Goal: Download file/media

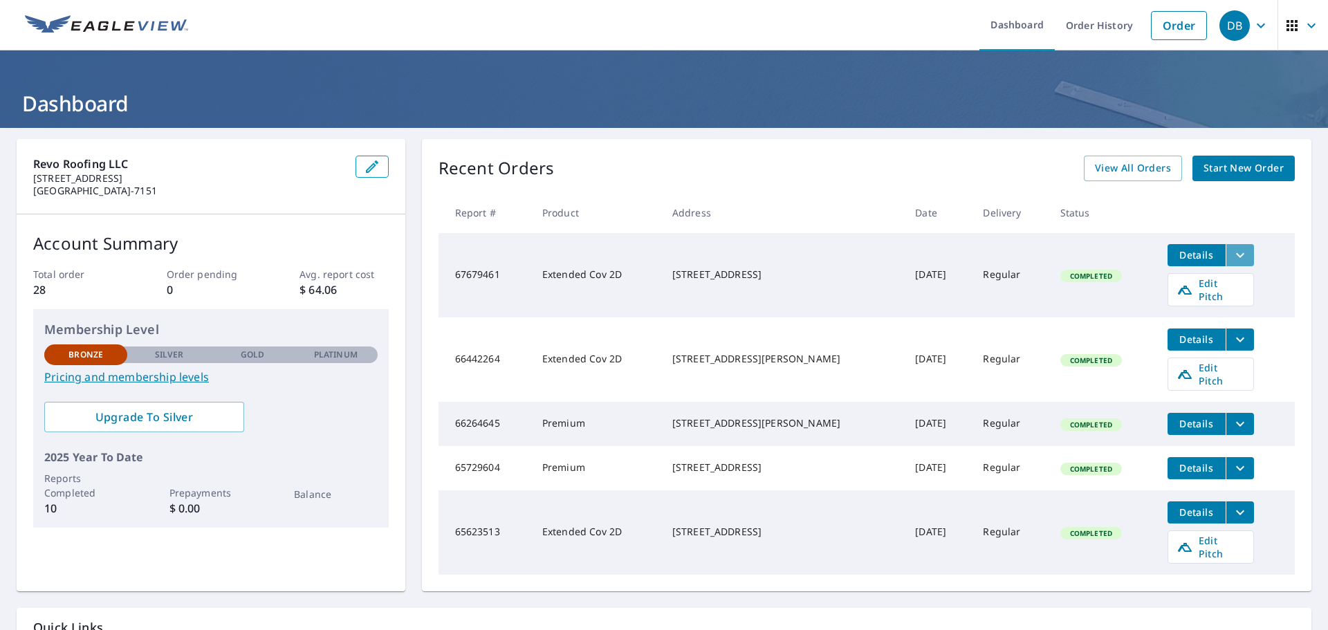
click at [1232, 256] on icon "filesDropdownBtn-67679461" at bounding box center [1240, 255] width 17 height 17
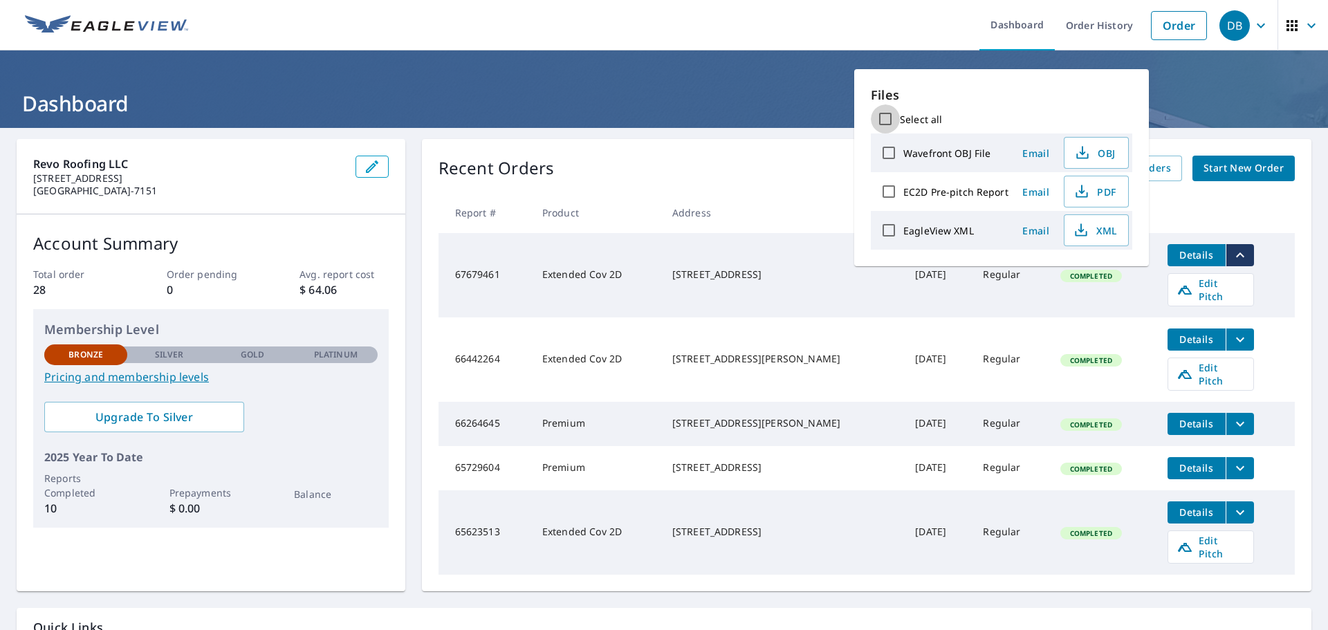
click at [889, 115] on input "Select all" at bounding box center [885, 118] width 29 height 29
checkbox input "true"
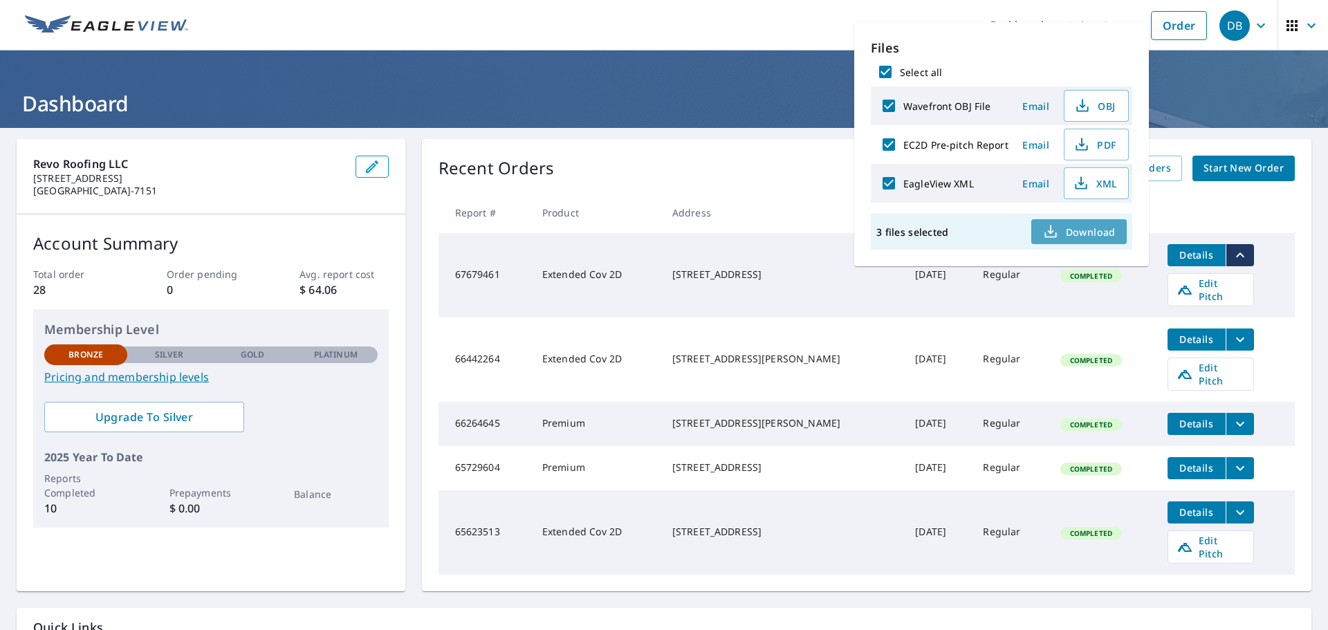
click at [1088, 230] on span "Download" at bounding box center [1079, 231] width 73 height 17
click at [1253, 30] on icon "button" at bounding box center [1261, 25] width 17 height 17
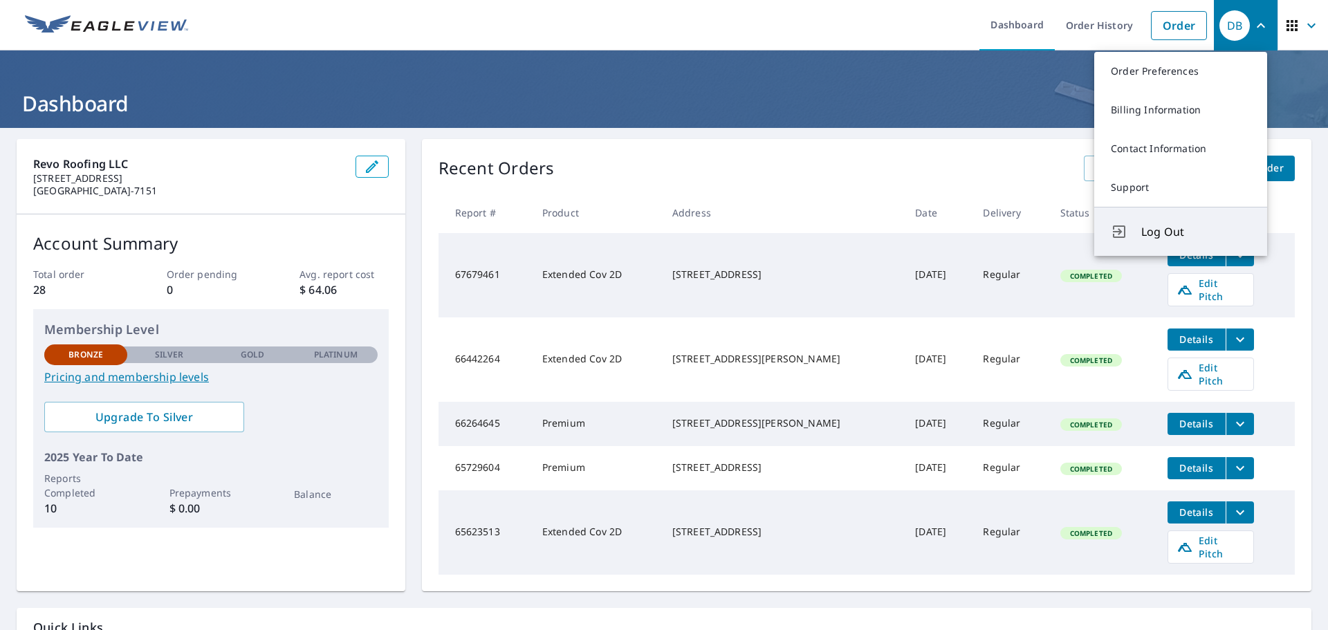
click at [1167, 239] on span "Log Out" at bounding box center [1196, 231] width 109 height 17
